Goal: Browse casually: Explore the website without a specific task or goal

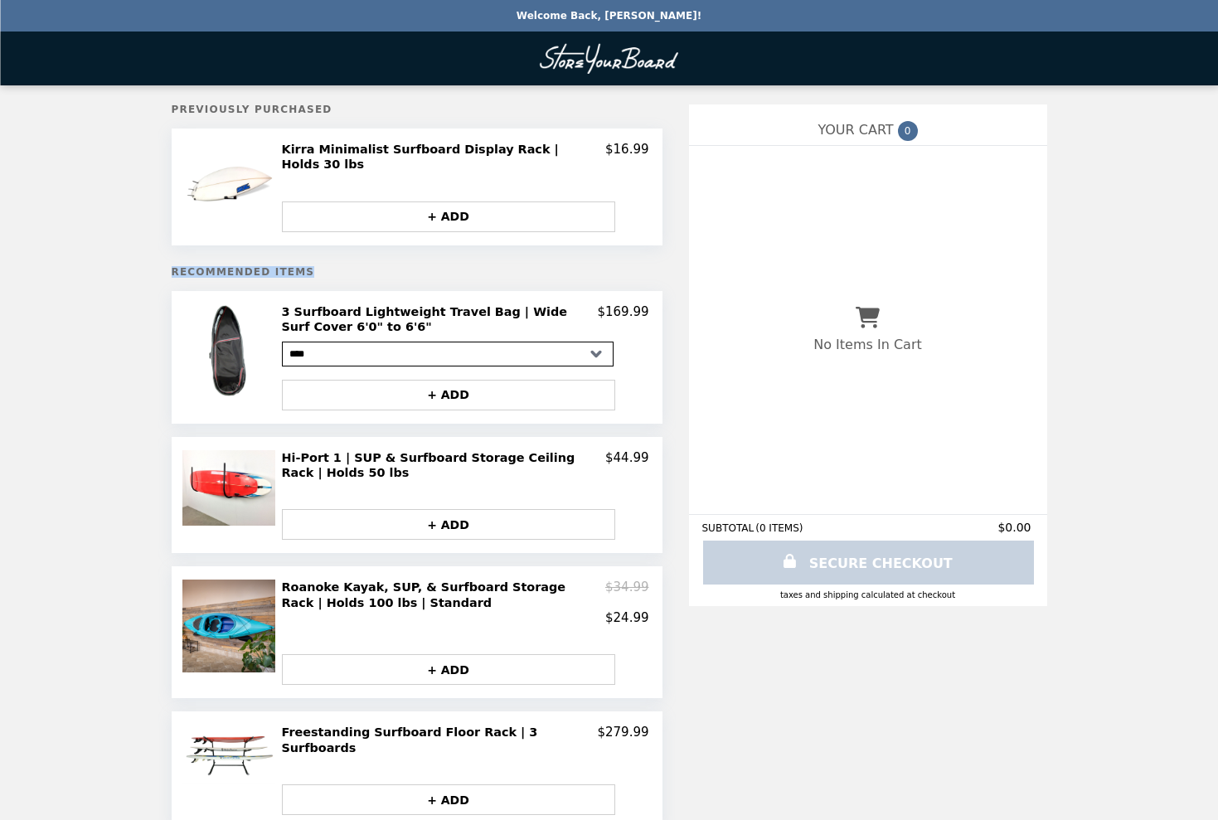
drag, startPoint x: 309, startPoint y: 264, endPoint x: 157, endPoint y: 261, distance: 152.6
click at [157, 261] on div "**********" at bounding box center [609, 831] width 1218 height 1662
drag, startPoint x: 173, startPoint y: 265, endPoint x: 347, endPoint y: 265, distance: 175.0
click at [347, 266] on h5 "Recommended Items" at bounding box center [417, 272] width 491 height 12
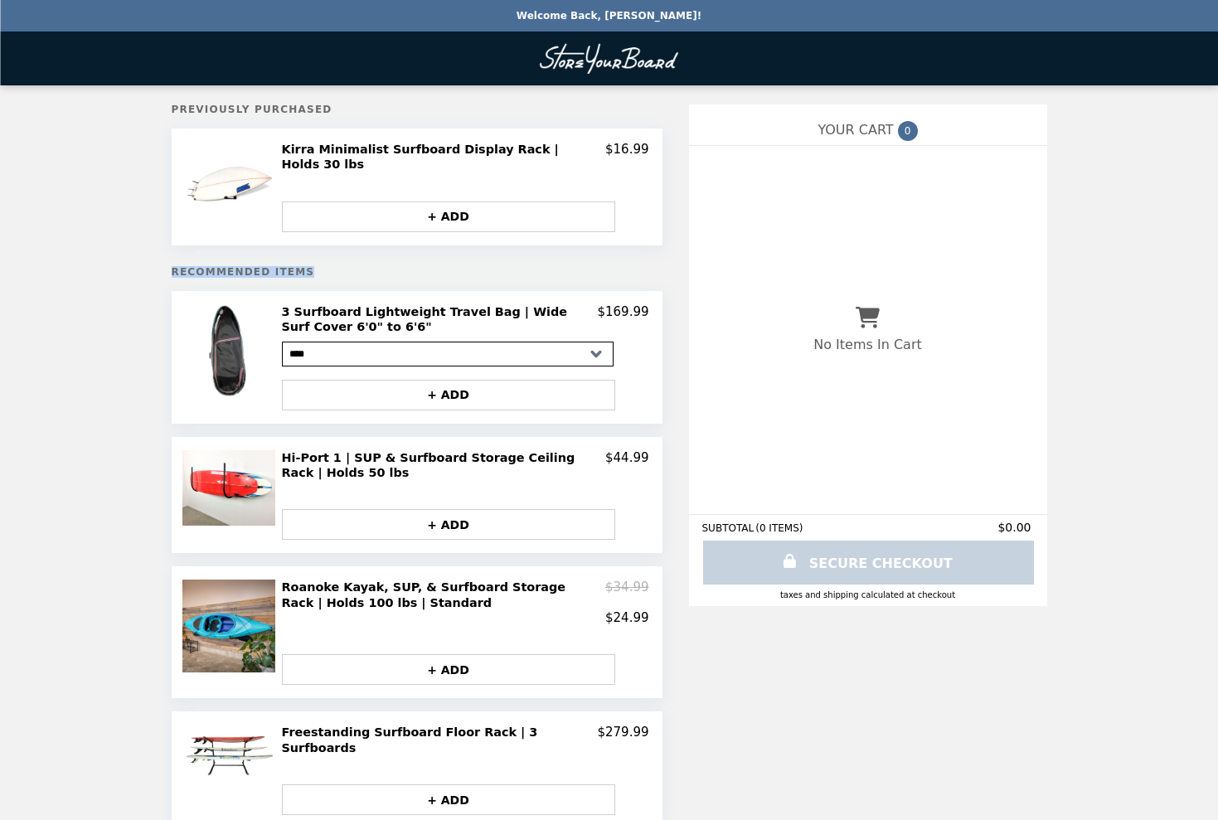
click at [347, 266] on h5 "Recommended Items" at bounding box center [417, 272] width 491 height 12
click at [297, 266] on h5 "Recommended Items" at bounding box center [417, 272] width 491 height 12
drag, startPoint x: 301, startPoint y: 265, endPoint x: 165, endPoint y: 265, distance: 136.0
click at [177, 266] on h5 "Recommended Items" at bounding box center [417, 272] width 491 height 12
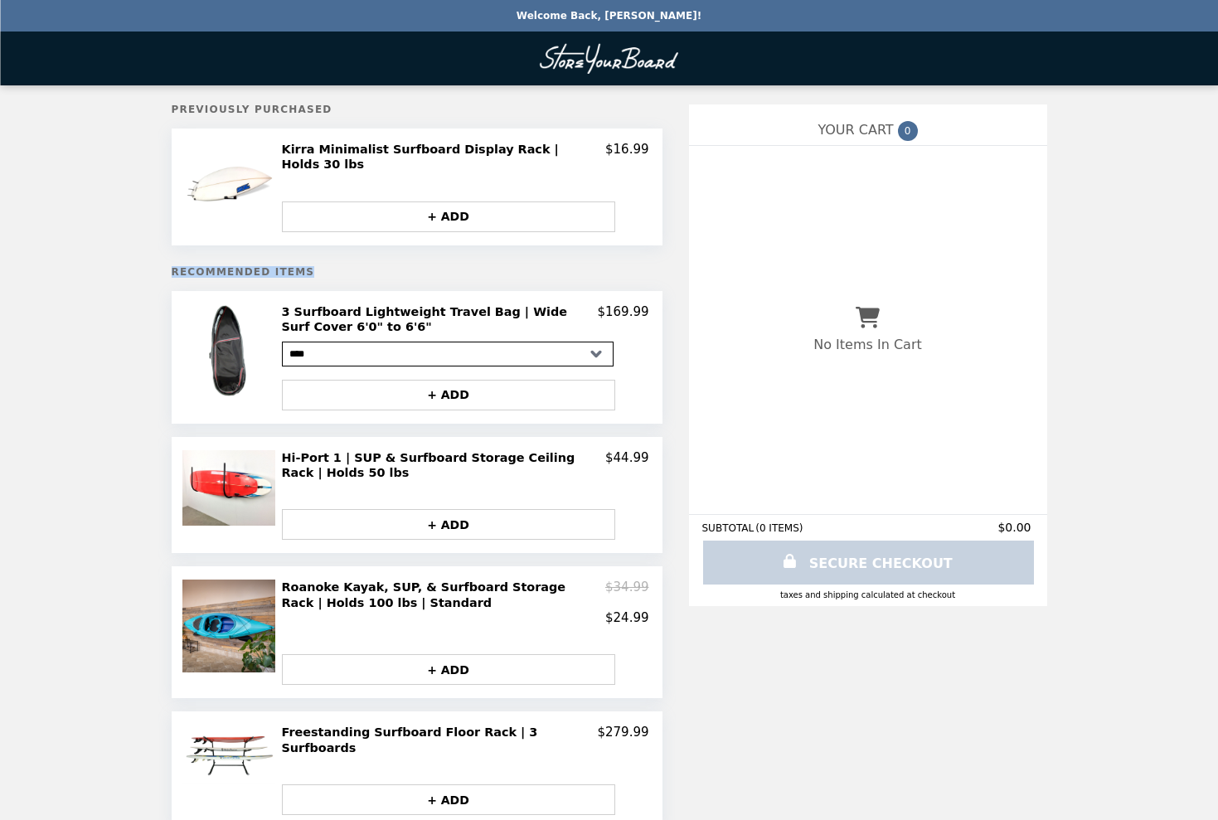
drag, startPoint x: 173, startPoint y: 265, endPoint x: 301, endPoint y: 265, distance: 127.7
click at [301, 266] on h5 "Recommended Items" at bounding box center [417, 272] width 491 height 12
click at [226, 266] on h5 "Recommended Items" at bounding box center [417, 272] width 491 height 12
drag, startPoint x: 168, startPoint y: 265, endPoint x: 301, endPoint y: 268, distance: 132.7
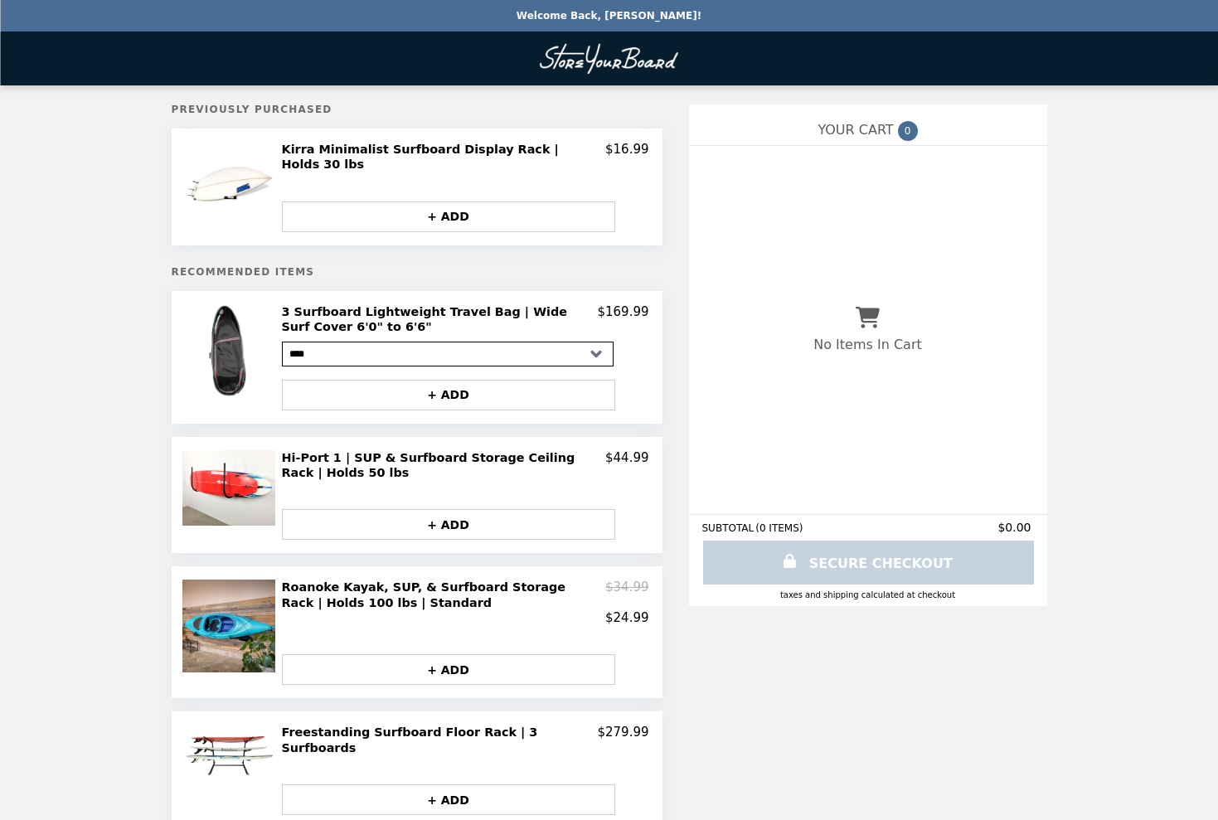
click at [136, 122] on div "**********" at bounding box center [609, 831] width 1218 height 1662
